Goal: Task Accomplishment & Management: Use online tool/utility

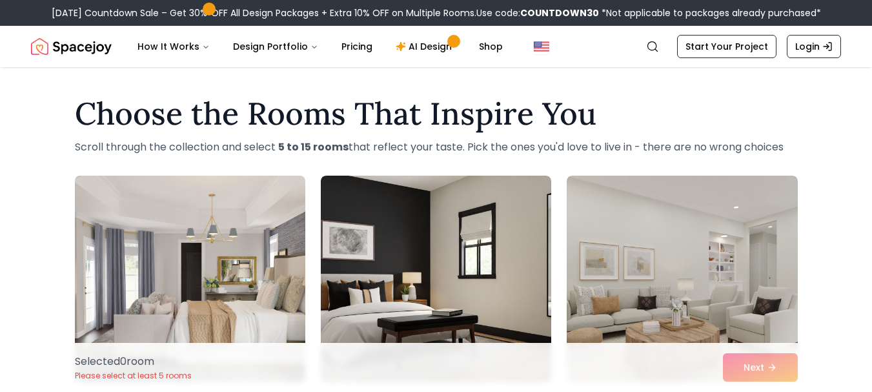
click at [149, 274] on img at bounding box center [190, 278] width 242 height 217
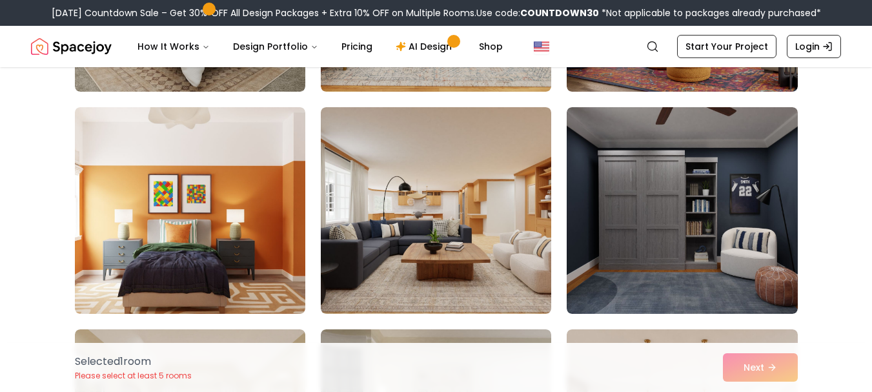
scroll to position [573, 0]
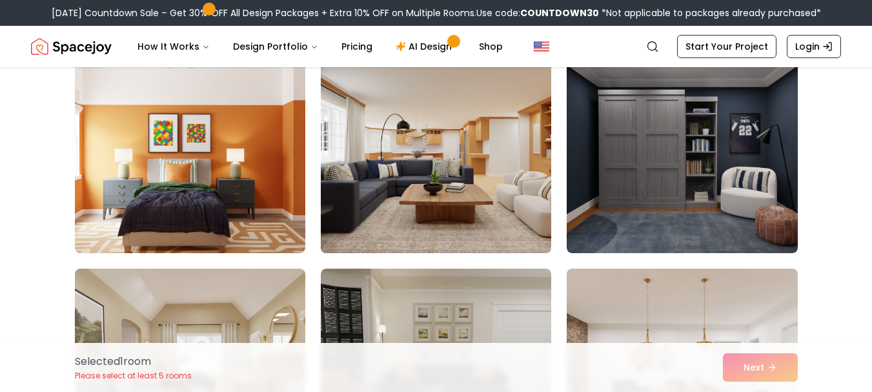
click at [519, 213] on img at bounding box center [436, 149] width 242 height 217
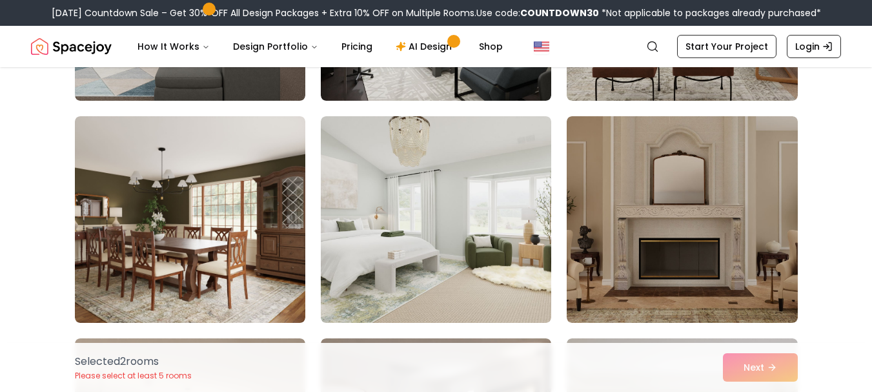
scroll to position [1666, 0]
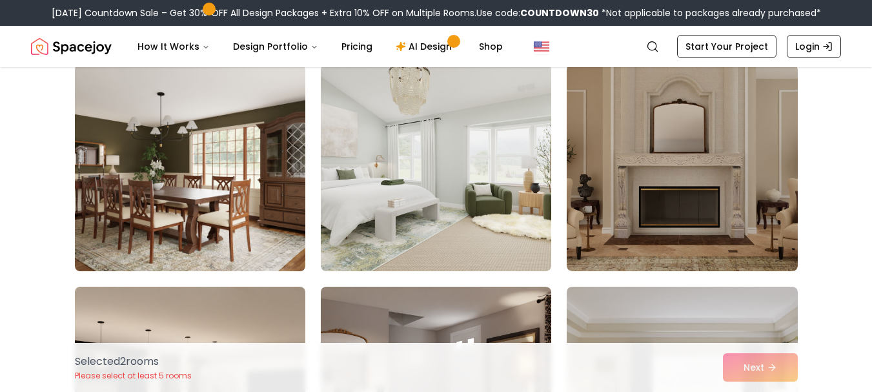
click at [232, 207] on img at bounding box center [190, 167] width 242 height 217
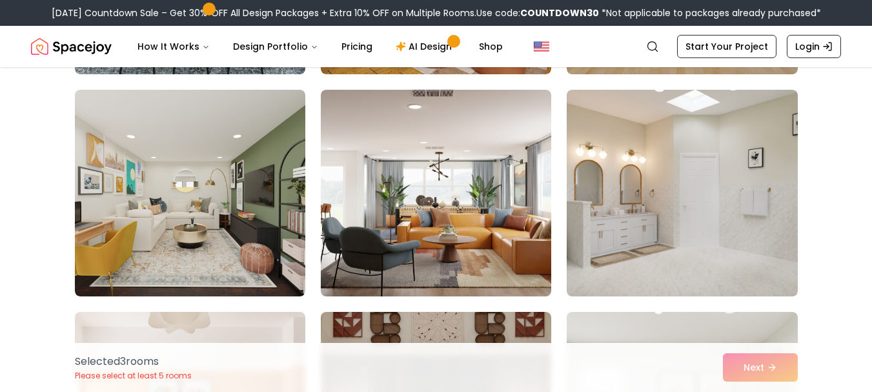
scroll to position [3051, 0]
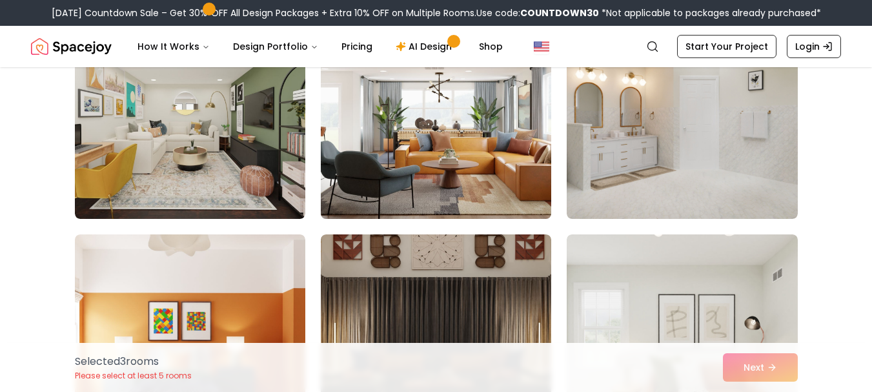
click at [419, 118] on img at bounding box center [436, 115] width 242 height 217
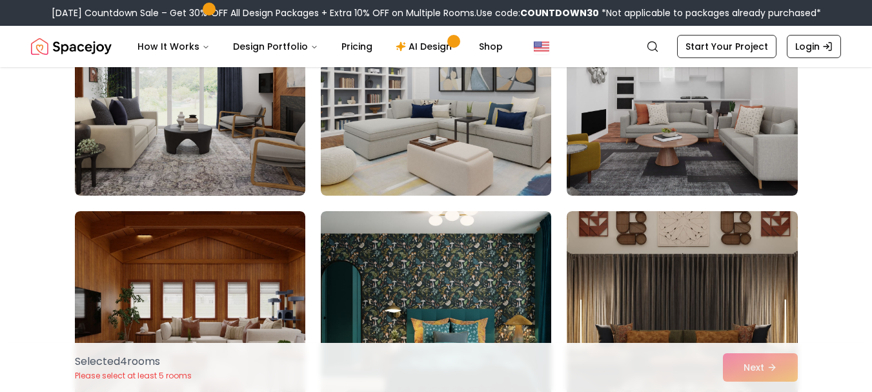
scroll to position [4273, 0]
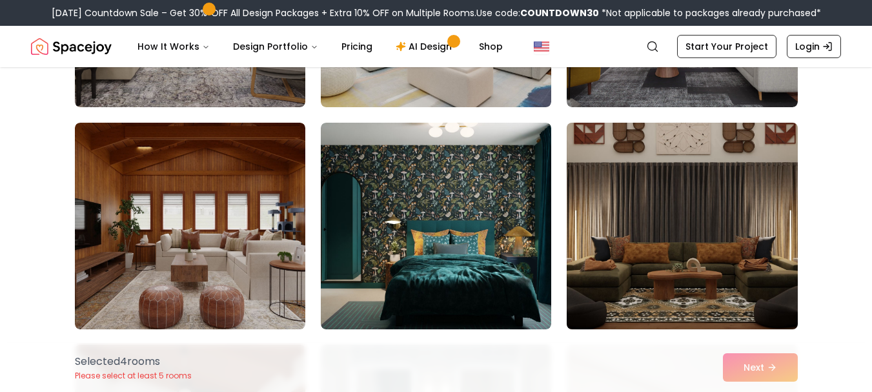
click at [729, 261] on img at bounding box center [682, 226] width 242 height 217
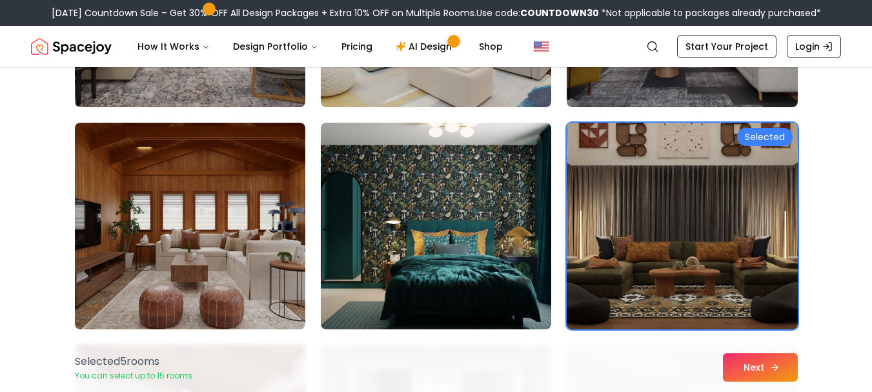
click at [783, 366] on button "Next" at bounding box center [760, 367] width 75 height 28
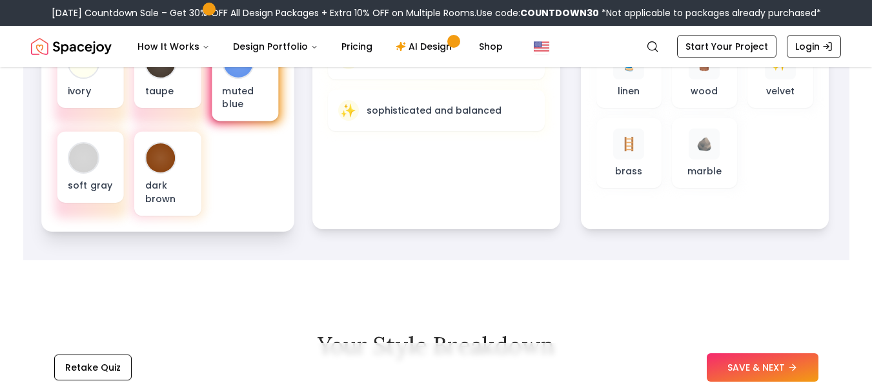
drag, startPoint x: 285, startPoint y: 82, endPoint x: 263, endPoint y: 96, distance: 25.8
click at [279, 92] on div "Color Palette ivory taupe muted blue soft gray dark brown" at bounding box center [167, 108] width 253 height 248
click at [263, 96] on p "muted blue" at bounding box center [245, 97] width 46 height 26
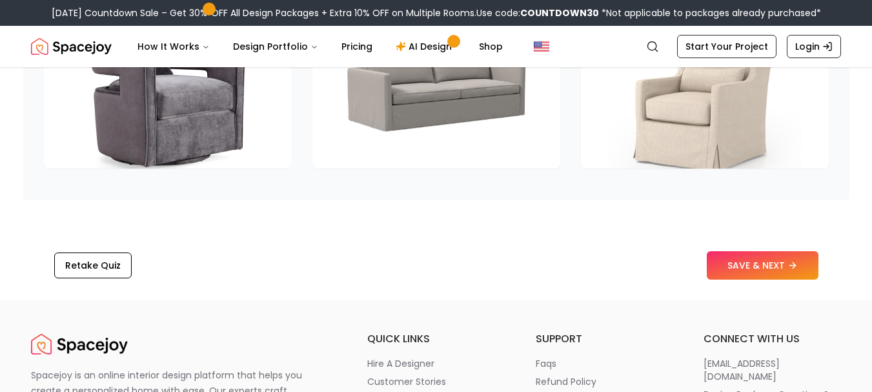
scroll to position [1943, 0]
